Goal: Task Accomplishment & Management: Manage account settings

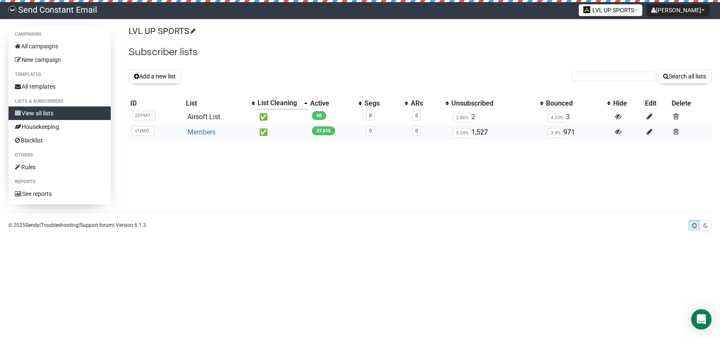
click at [196, 131] on link "Members" at bounding box center [202, 132] width 28 height 8
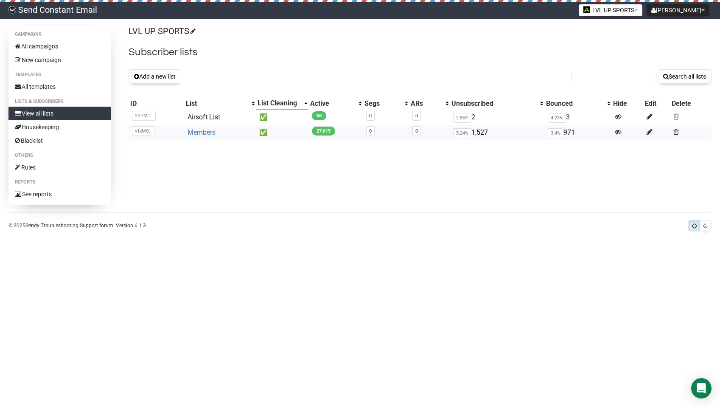
click at [208, 132] on link "Members" at bounding box center [202, 132] width 28 height 8
click at [205, 133] on link "Members" at bounding box center [202, 132] width 28 height 8
